Goal: Information Seeking & Learning: Learn about a topic

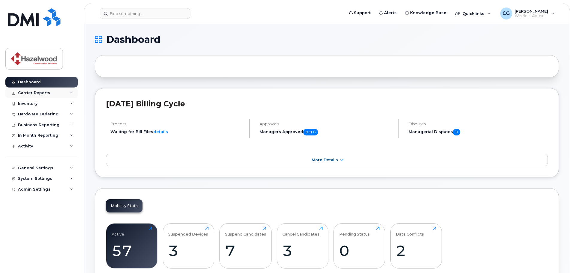
click at [45, 92] on div "Carrier Reports" at bounding box center [34, 92] width 32 height 5
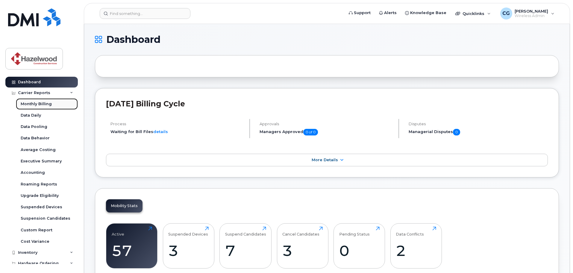
click at [46, 104] on div "Monthly Billing" at bounding box center [36, 103] width 31 height 5
click at [39, 102] on div "Monthly Billing" at bounding box center [36, 103] width 31 height 5
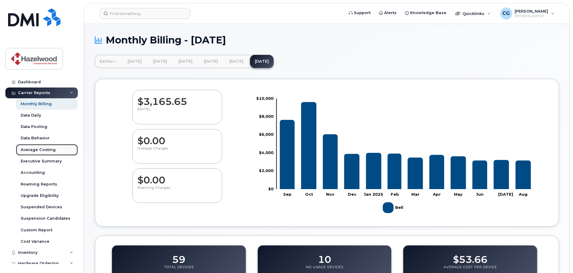
click at [34, 150] on div "Average Costing" at bounding box center [38, 149] width 35 height 5
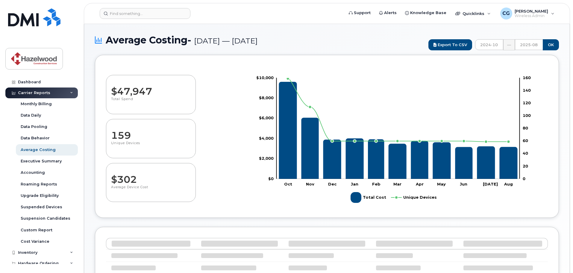
select select "100"
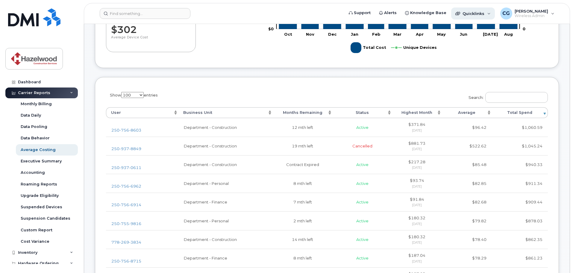
click at [475, 16] on div "Quicklinks" at bounding box center [473, 13] width 44 height 12
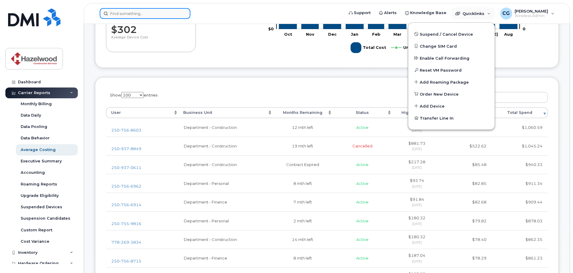
click at [129, 14] on input at bounding box center [145, 13] width 91 height 11
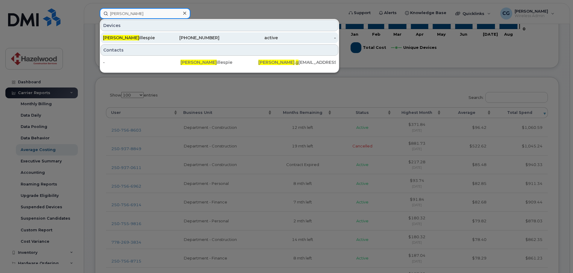
type input "chris g"
click at [126, 39] on div "Chris G illespie" at bounding box center [132, 38] width 58 height 6
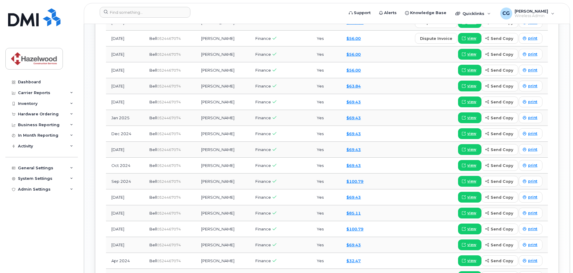
scroll to position [510, 0]
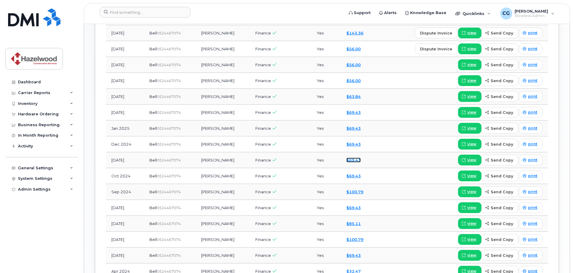
click at [353, 161] on link "$69.43" at bounding box center [354, 160] width 14 height 5
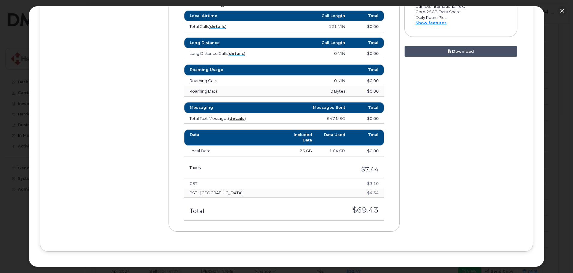
scroll to position [313, 0]
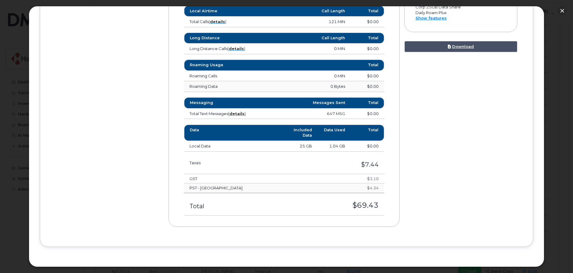
click at [267, 146] on td "Local Data" at bounding box center [234, 146] width 100 height 11
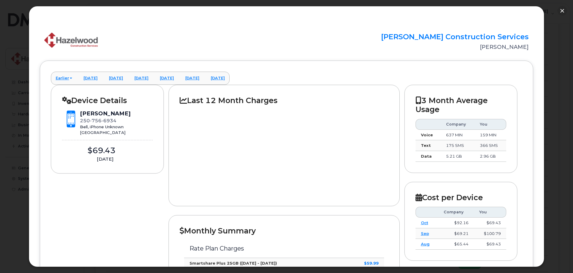
scroll to position [301, 0]
click at [561, 12] on button "button" at bounding box center [563, 11] width 10 height 10
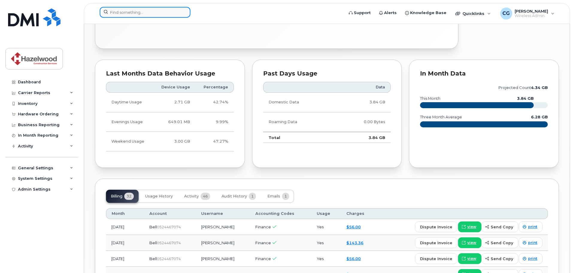
click at [142, 12] on input at bounding box center [145, 12] width 91 height 11
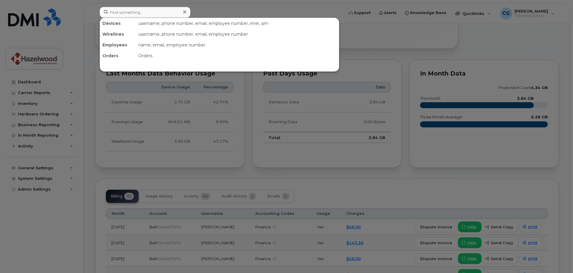
click at [110, 40] on div "Employees" at bounding box center [118, 45] width 36 height 11
click at [109, 44] on div "Employees" at bounding box center [118, 45] width 36 height 11
click at [154, 46] on div "name, email, employee number" at bounding box center [237, 45] width 203 height 11
click at [157, 45] on div "name, email, employee number" at bounding box center [237, 45] width 203 height 11
click at [158, 45] on div "name, email, employee number" at bounding box center [237, 45] width 203 height 11
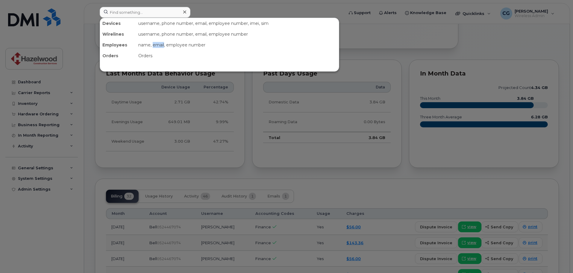
click at [158, 45] on div "name, email, employee number" at bounding box center [237, 45] width 203 height 11
click at [31, 90] on div at bounding box center [286, 136] width 573 height 273
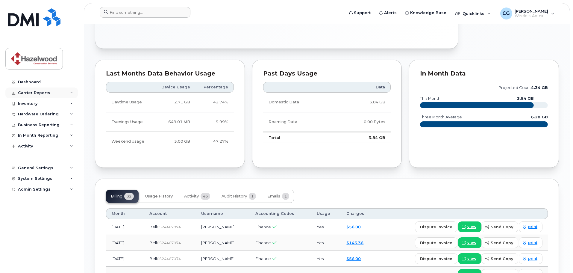
click at [33, 93] on div "Carrier Reports" at bounding box center [34, 92] width 32 height 5
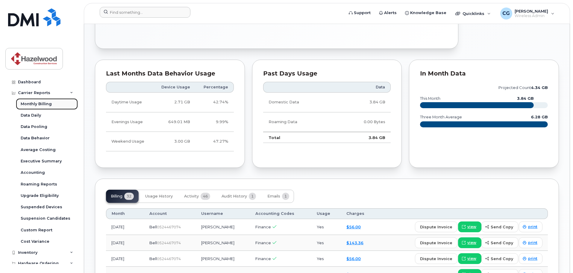
click at [37, 105] on div "Monthly Billing" at bounding box center [36, 103] width 31 height 5
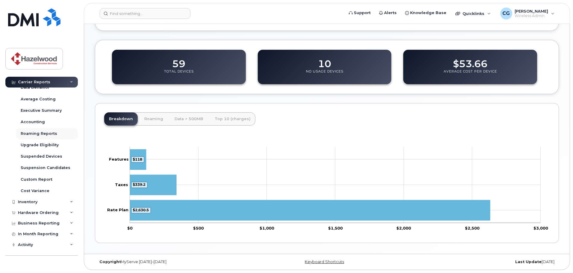
scroll to position [60, 0]
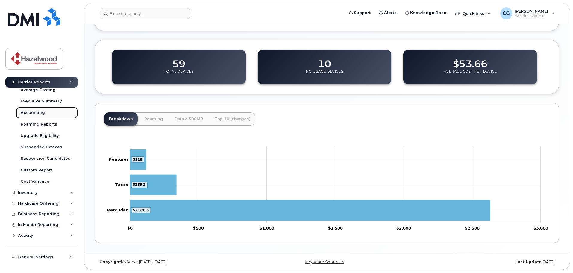
click at [34, 113] on div "Accounting" at bounding box center [33, 112] width 24 height 5
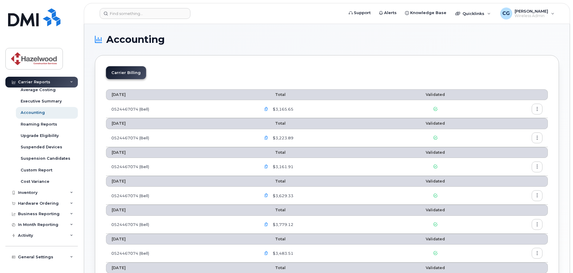
click at [536, 110] on icon "button" at bounding box center [538, 109] width 4 height 4
click at [503, 121] on span "Details" at bounding box center [506, 121] width 16 height 5
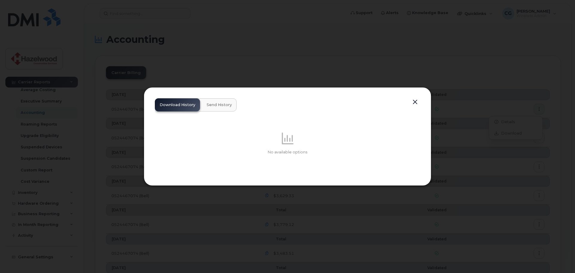
click at [418, 100] on button "button" at bounding box center [415, 102] width 9 height 8
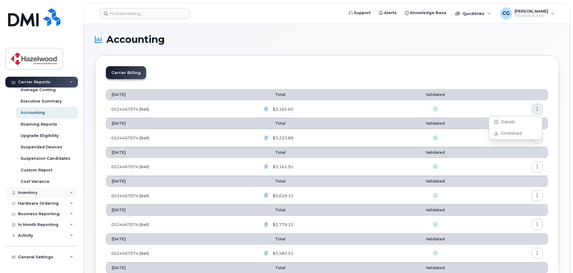
click at [27, 190] on div "Inventory" at bounding box center [41, 192] width 72 height 11
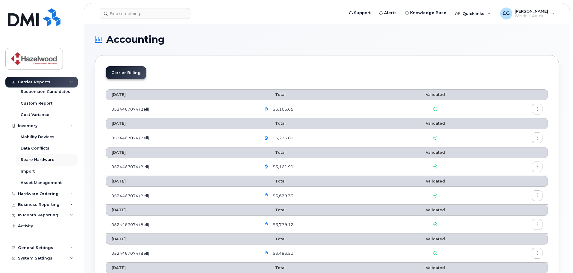
scroll to position [137, 0]
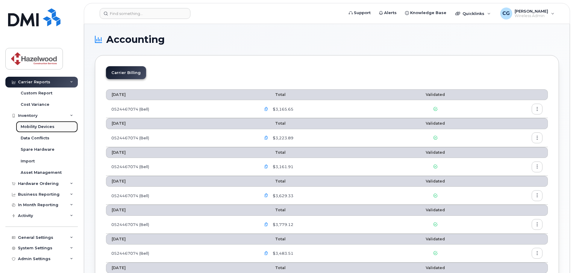
click at [33, 126] on div "Mobility Devices" at bounding box center [38, 126] width 34 height 5
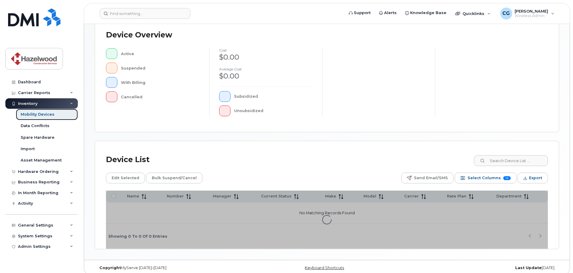
scroll to position [139, 0]
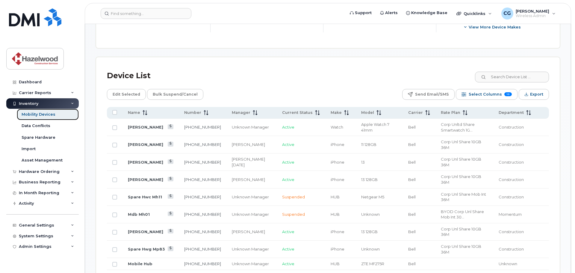
scroll to position [289, 0]
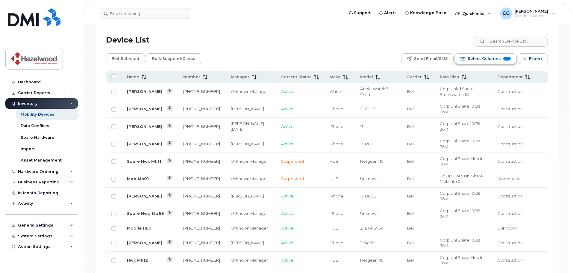
click at [487, 54] on span "Select Columns" at bounding box center [484, 58] width 33 height 9
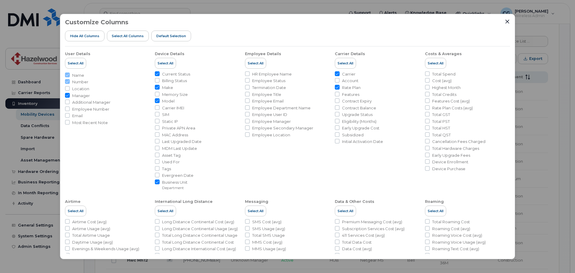
click at [273, 40] on div "Customize Columns Hide All Columns Select all Columns Default Selection" at bounding box center [287, 33] width 445 height 28
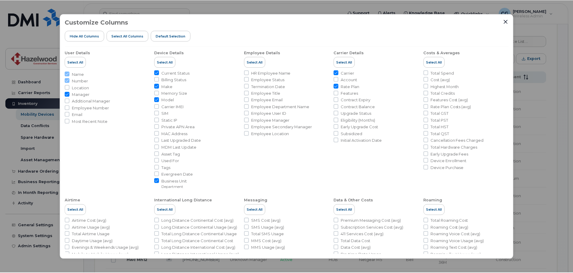
scroll to position [0, 0]
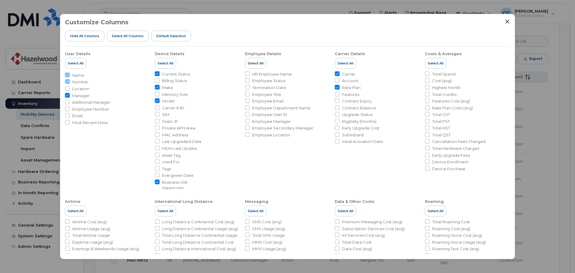
click at [441, 109] on span "Rate Plan Costs (avg)" at bounding box center [452, 108] width 41 height 6
click at [430, 109] on input "Rate Plan Costs (avg)" at bounding box center [427, 107] width 5 height 5
checkbox input "true"
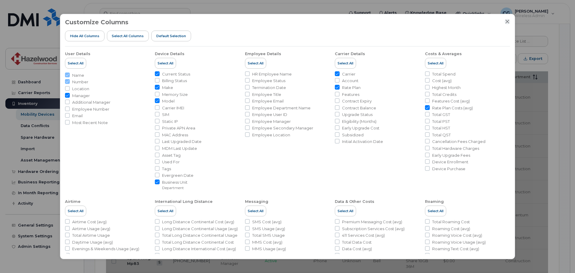
click at [506, 19] on icon "Close" at bounding box center [507, 21] width 5 height 5
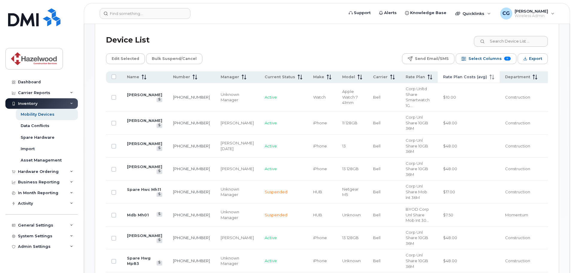
click at [495, 75] on icon at bounding box center [492, 77] width 5 height 5
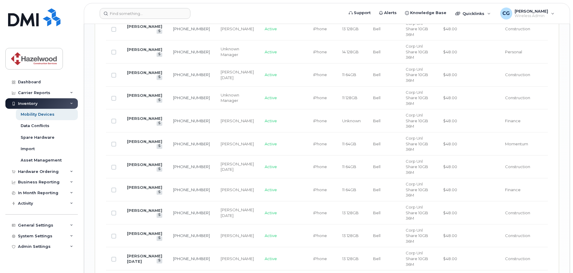
scroll to position [1025, 0]
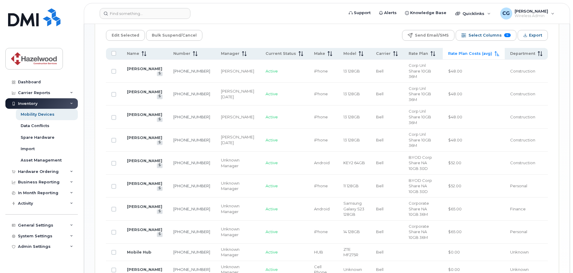
scroll to position [323, 0]
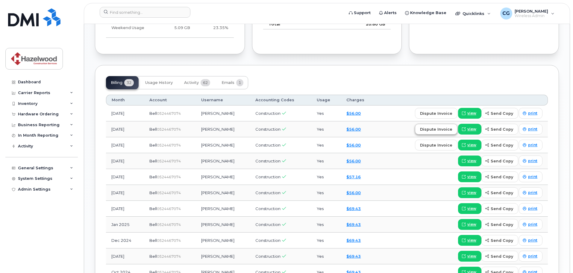
scroll to position [419, 0]
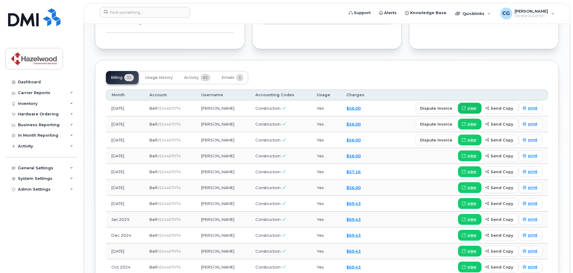
click at [472, 108] on span "view" at bounding box center [472, 107] width 9 height 5
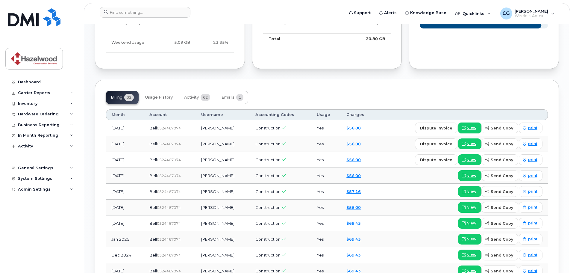
scroll to position [389, 0]
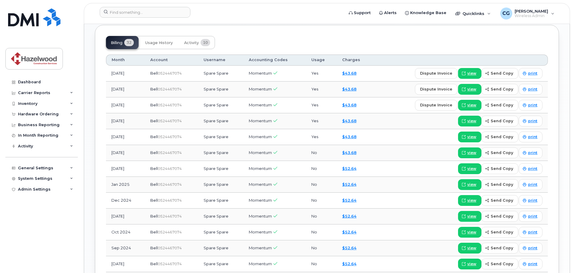
scroll to position [462, 0]
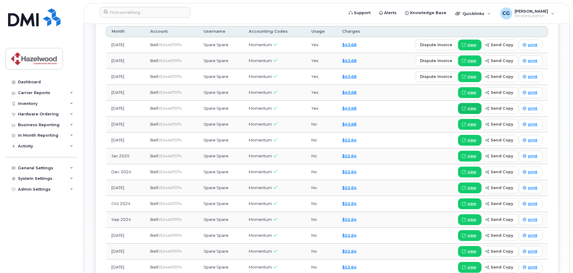
click at [475, 110] on span "view" at bounding box center [472, 108] width 9 height 5
